Goal: Find specific page/section: Find specific page/section

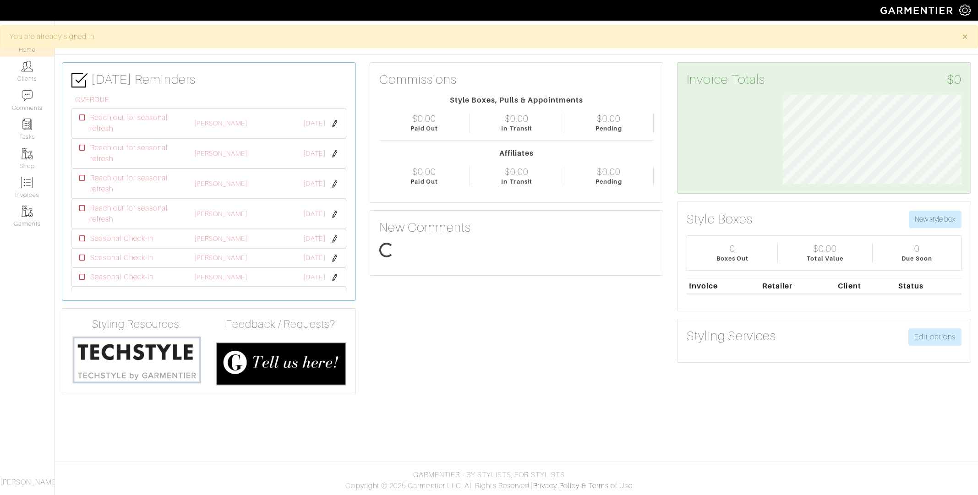
scroll to position [89, 192]
click at [33, 74] on link "Clients" at bounding box center [27, 71] width 55 height 29
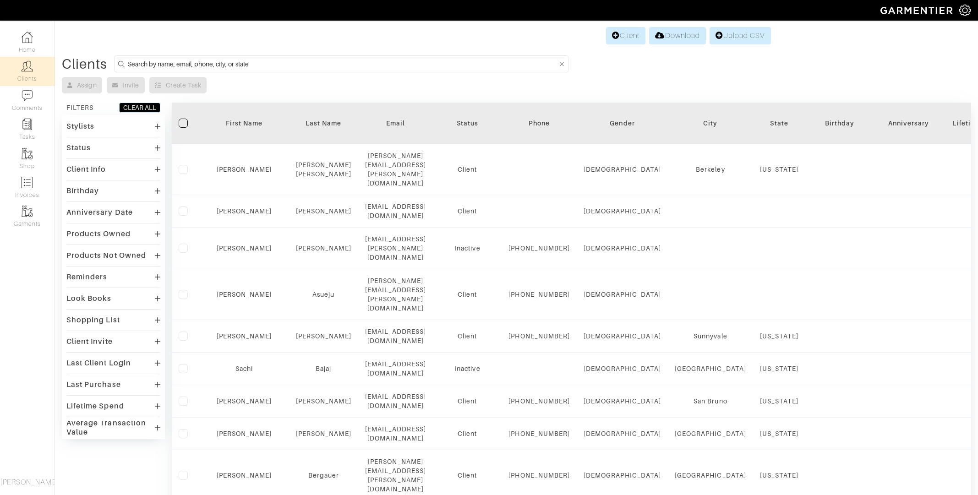
click at [292, 62] on input at bounding box center [342, 63] width 429 height 11
type input "pratima"
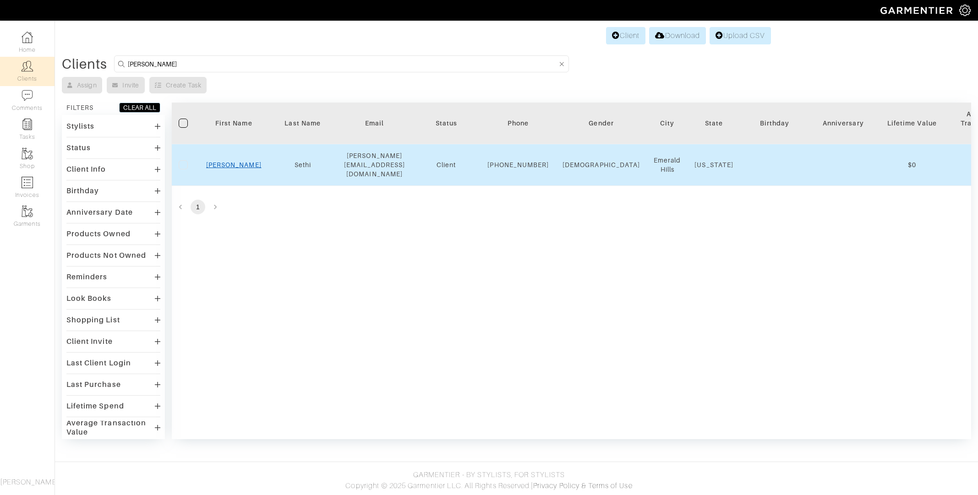
click at [238, 163] on link "Pratima" at bounding box center [233, 164] width 55 height 7
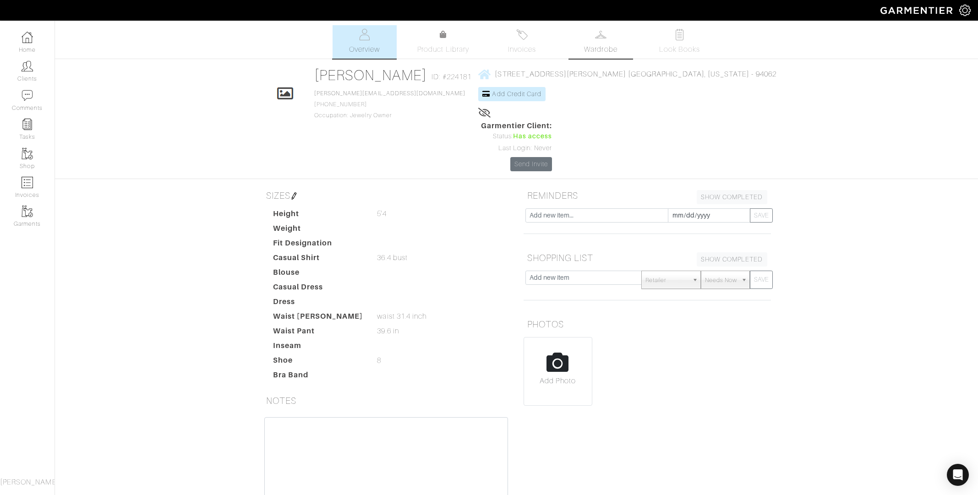
click at [595, 37] on img at bounding box center [600, 34] width 11 height 11
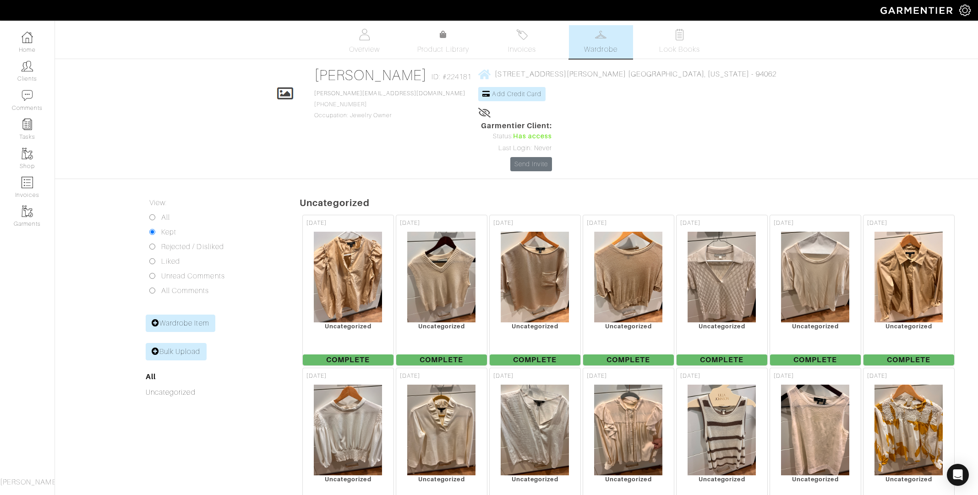
click at [152, 214] on input "All" at bounding box center [152, 217] width 6 height 6
radio input "true"
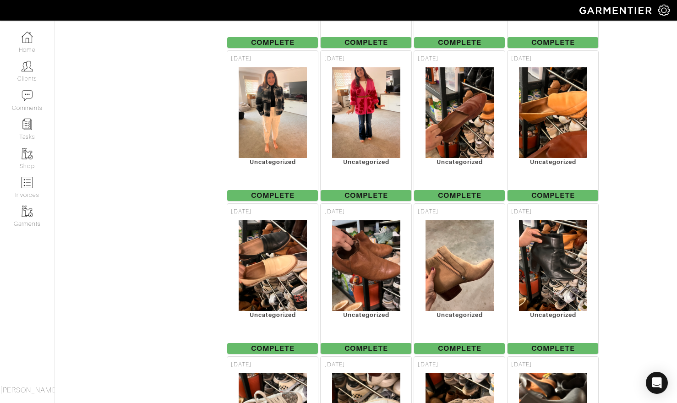
scroll to position [5208, 0]
